Goal: Task Accomplishment & Management: Manage account settings

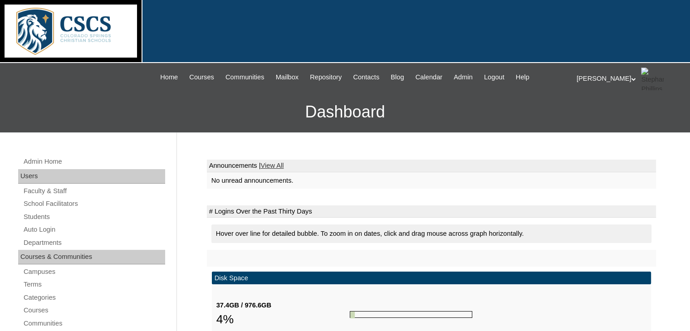
scroll to position [55, 0]
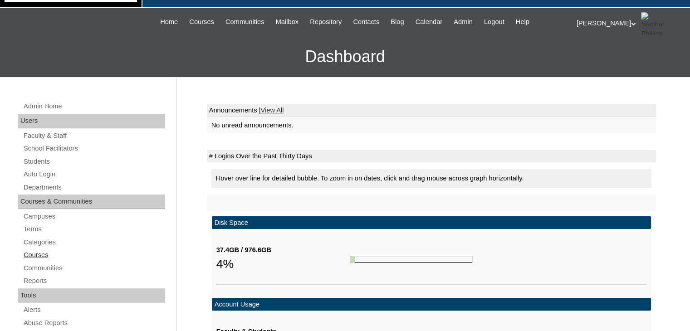
click at [34, 253] on link "Courses" at bounding box center [94, 254] width 142 height 11
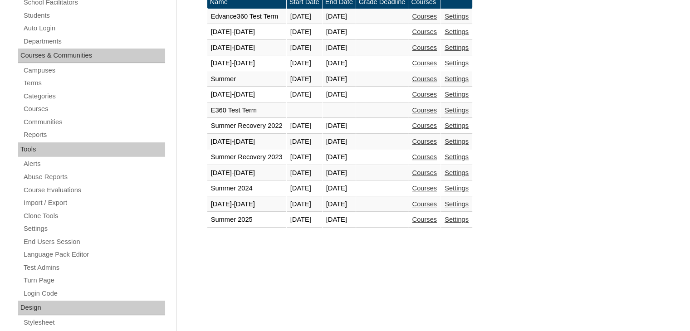
scroll to position [216, 0]
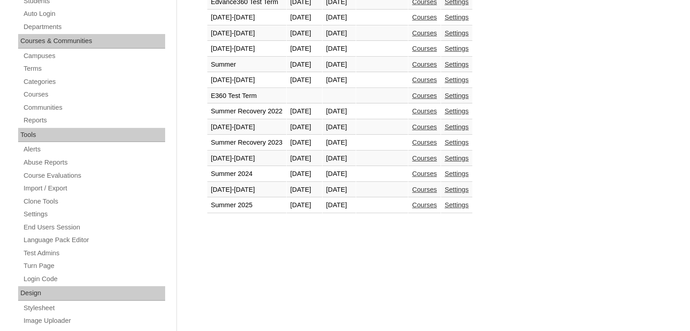
click at [437, 188] on link "Courses" at bounding box center [424, 189] width 25 height 7
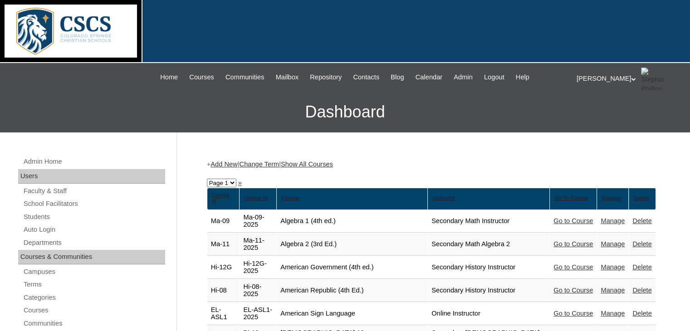
click at [329, 165] on link "Show All Courses" at bounding box center [307, 164] width 52 height 7
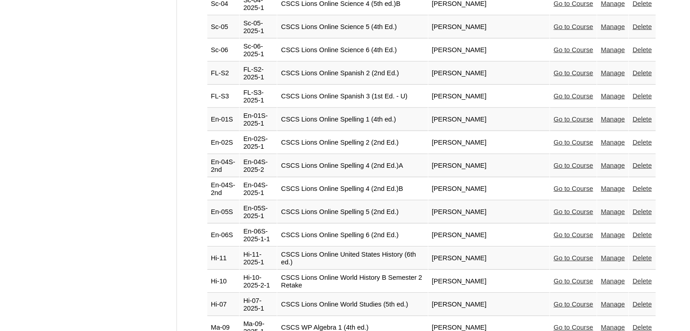
scroll to position [2290, 0]
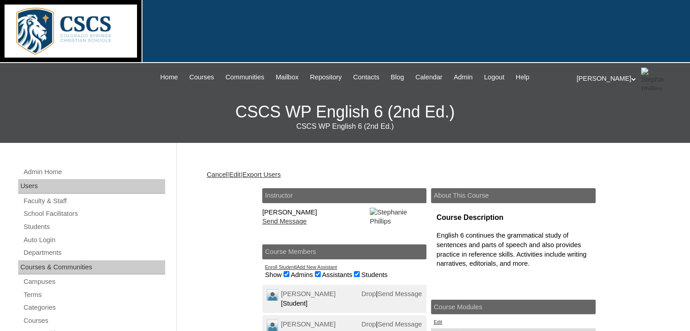
click at [240, 174] on link "Edit" at bounding box center [234, 174] width 11 height 7
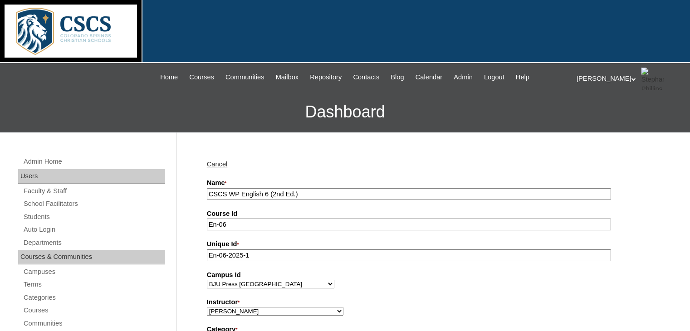
click at [262, 191] on input "CSCS WP English 6 (2nd Ed.)" at bounding box center [409, 194] width 404 height 12
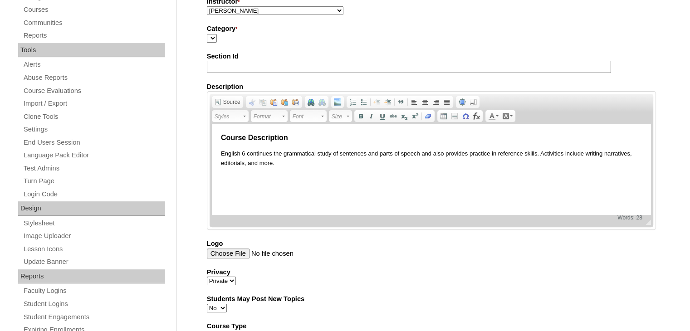
scroll to position [572, 0]
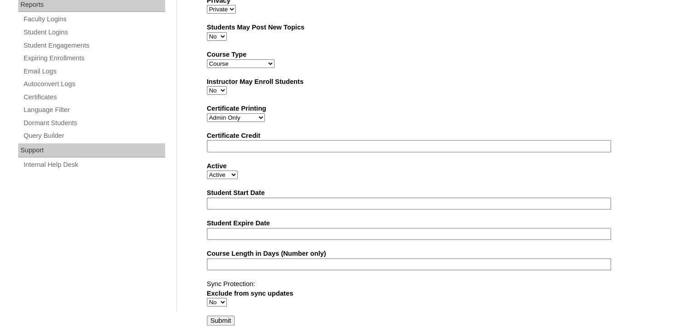
type input "CSCS WP English (Grammar) 6 (2nd Ed.)"
click at [216, 319] on input "Submit" at bounding box center [221, 321] width 28 height 10
